Goal: Entertainment & Leisure: Consume media (video, audio)

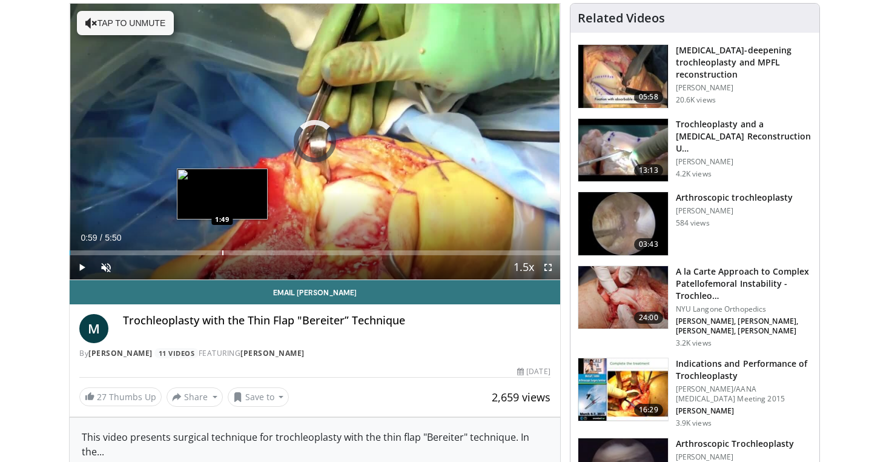
drag, startPoint x: 153, startPoint y: 253, endPoint x: 237, endPoint y: 253, distance: 84.2
click at [237, 253] on div "Loaded : 0.00% 1:47 1:49" at bounding box center [315, 252] width 491 height 5
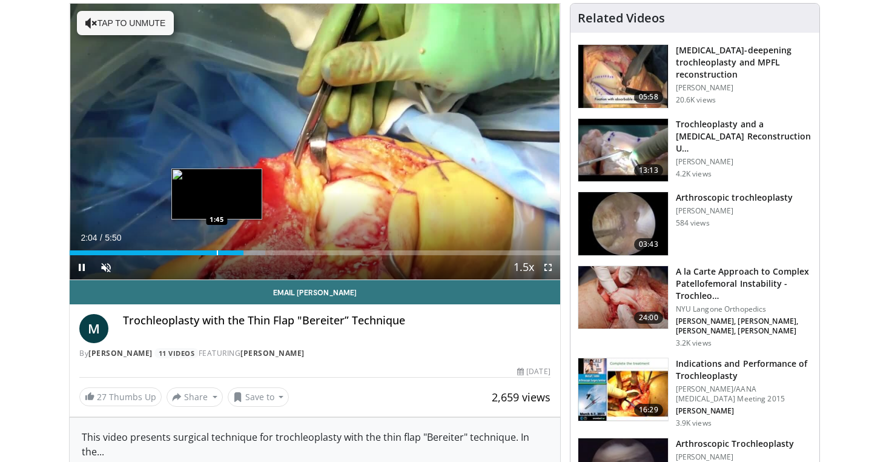
click at [217, 250] on div "Progress Bar" at bounding box center [217, 252] width 1 height 5
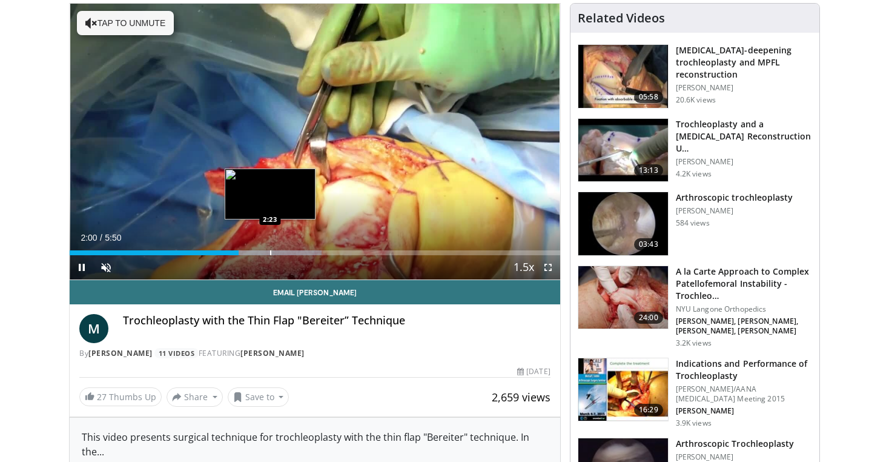
click at [270, 252] on div "Progress Bar" at bounding box center [270, 252] width 1 height 5
click at [291, 253] on div "Progress Bar" at bounding box center [290, 252] width 1 height 5
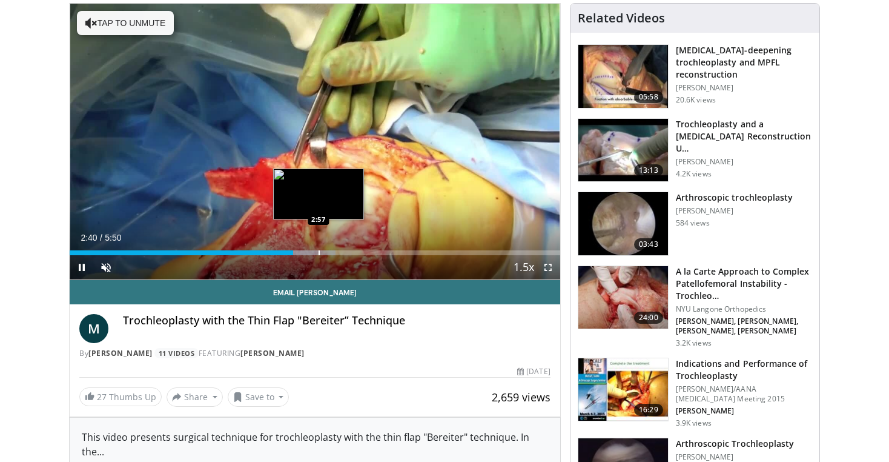
click at [320, 254] on div "Progress Bar" at bounding box center [319, 252] width 1 height 5
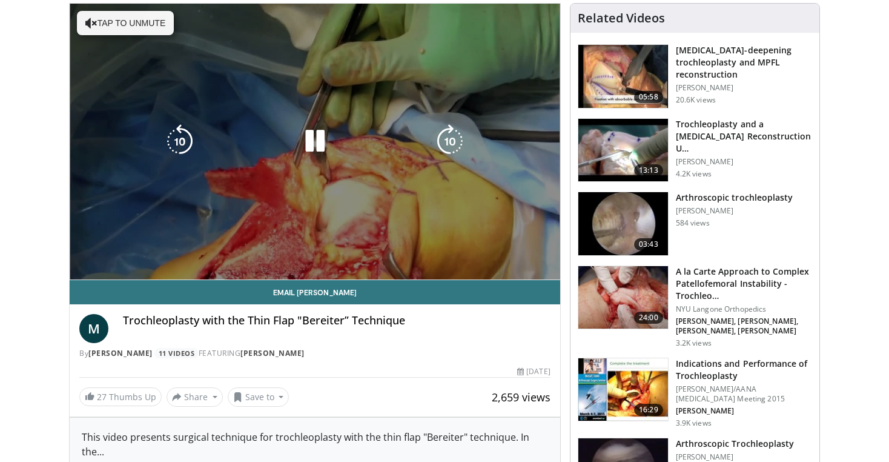
click at [341, 256] on div "10 seconds Tap to unmute" at bounding box center [315, 142] width 491 height 276
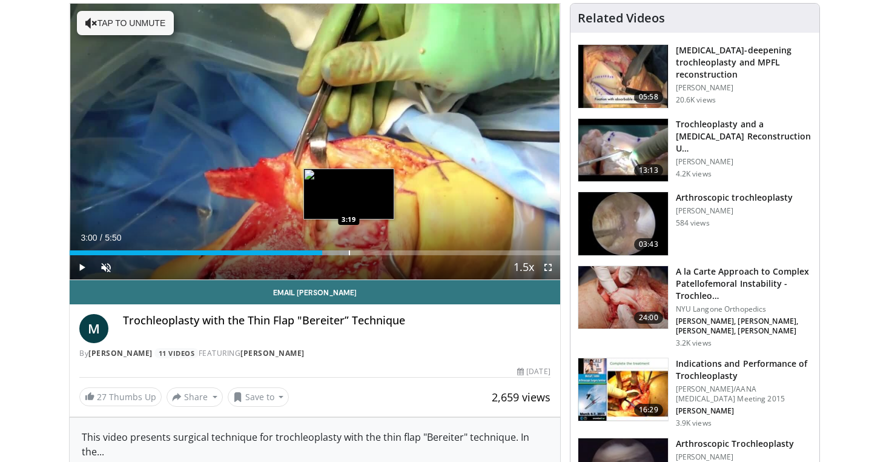
click at [349, 252] on div "Progress Bar" at bounding box center [349, 252] width 1 height 5
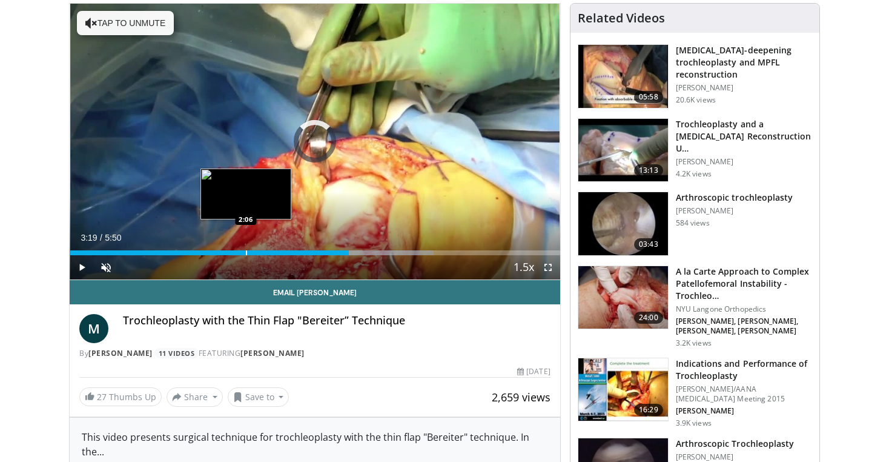
click at [246, 254] on div "Progress Bar" at bounding box center [246, 252] width 1 height 5
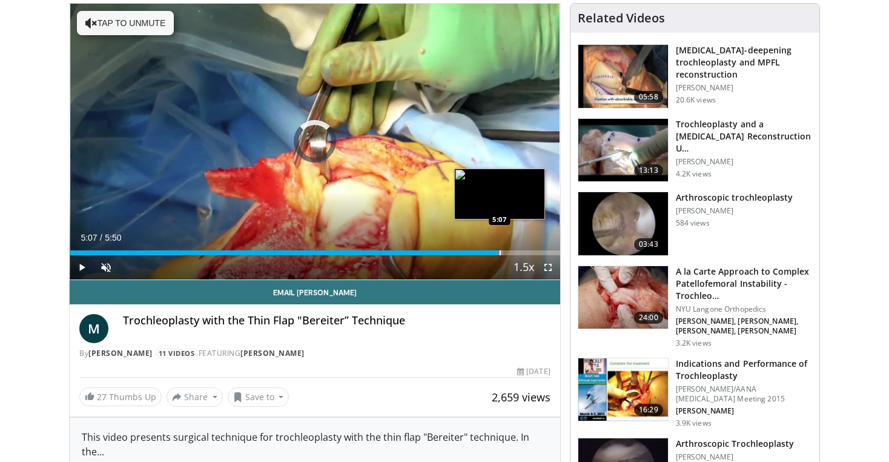
drag, startPoint x: 307, startPoint y: 248, endPoint x: 517, endPoint y: 252, distance: 209.6
click at [516, 252] on div "Loaded : 88.47% 5:07 5:07" at bounding box center [315, 250] width 491 height 12
